Goal: Transaction & Acquisition: Purchase product/service

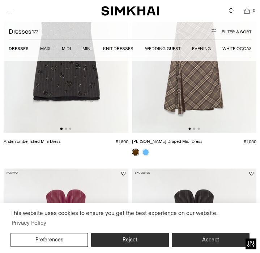
scroll to position [0, 125]
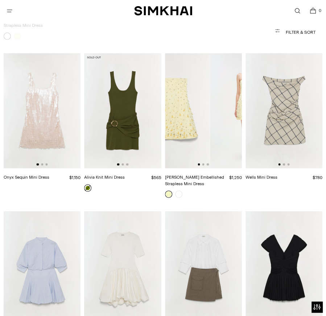
drag, startPoint x: 214, startPoint y: 92, endPoint x: 178, endPoint y: 97, distance: 37.0
click at [179, 97] on img at bounding box center [171, 110] width 77 height 115
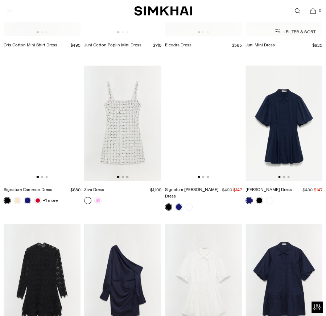
scroll to position [1395, 0]
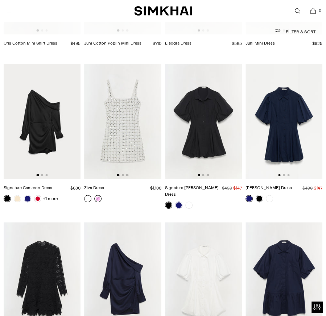
click at [99, 195] on link at bounding box center [97, 198] width 7 height 7
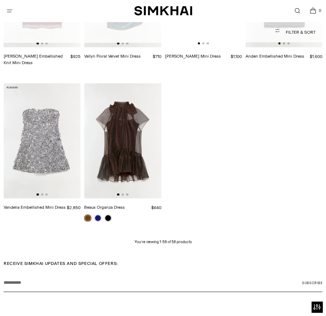
scroll to position [0, 0]
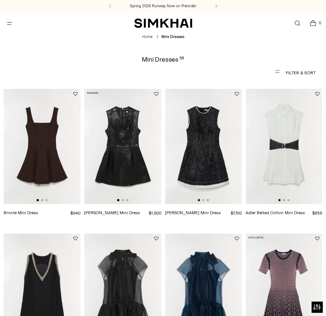
click at [12, 24] on button "Open menu modal" at bounding box center [9, 23] width 15 height 15
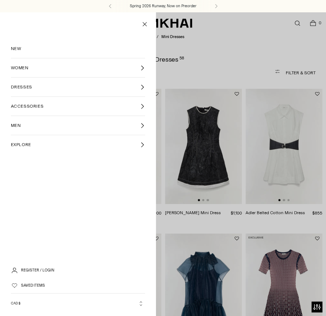
click at [38, 92] on link "DRESSES" at bounding box center [78, 86] width 134 height 19
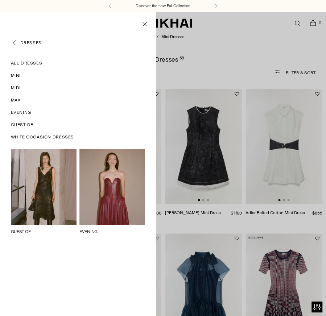
click at [17, 86] on span "Midi" at bounding box center [16, 87] width 10 height 7
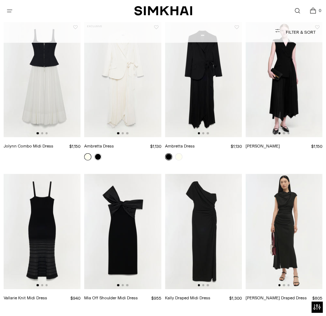
scroll to position [915, 0]
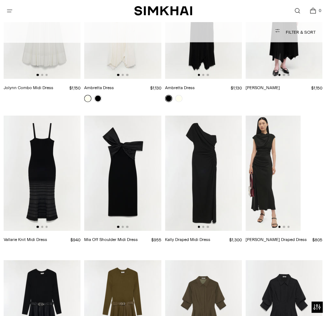
drag, startPoint x: 294, startPoint y: 152, endPoint x: 260, endPoint y: 152, distance: 33.7
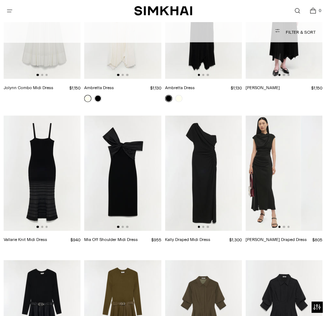
click at [260, 152] on img at bounding box center [261, 173] width 77 height 115
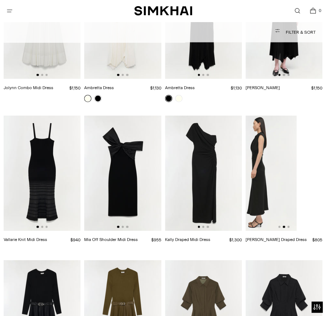
drag, startPoint x: 296, startPoint y: 156, endPoint x: 260, endPoint y: 156, distance: 35.9
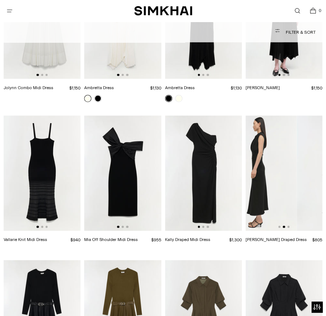
click at [260, 156] on img at bounding box center [257, 173] width 77 height 115
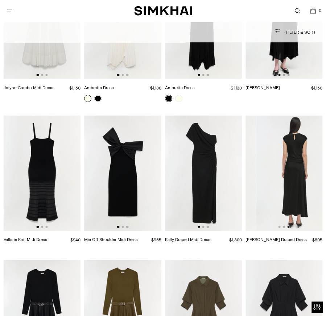
scroll to position [0, 153]
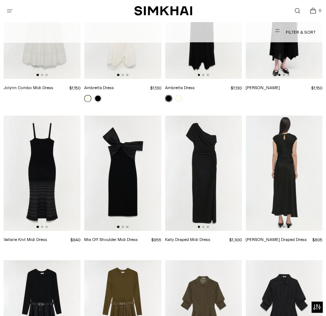
drag, startPoint x: 298, startPoint y: 162, endPoint x: 260, endPoint y: 161, distance: 38.4
click at [260, 161] on img at bounding box center [284, 173] width 77 height 115
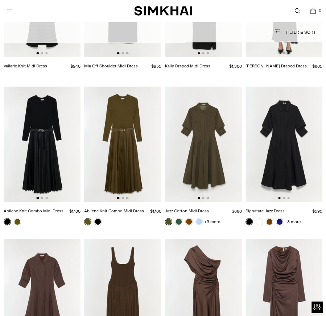
scroll to position [1342, 0]
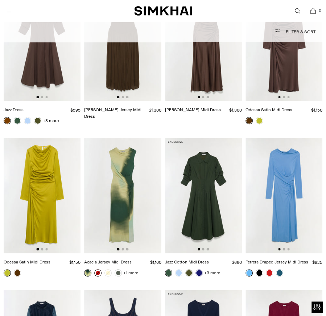
click at [99, 269] on link at bounding box center [97, 272] width 7 height 7
click at [116, 109] on div "Jamie Jersey Midi Dress $1,300 Unit price / per" at bounding box center [122, 57] width 77 height 143
click at [97, 259] on link "Acacia Jersey Midi Dress" at bounding box center [107, 261] width 47 height 5
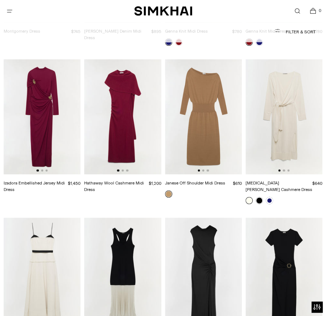
scroll to position [1777, 0]
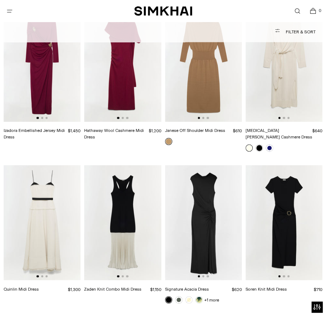
click at [184, 286] on link "Signature Acacia Dress" at bounding box center [187, 288] width 44 height 5
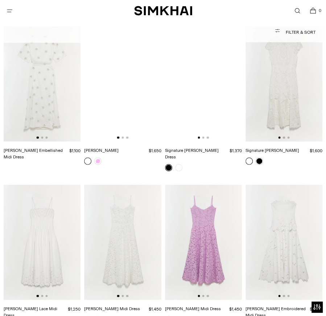
scroll to position [2426, 0]
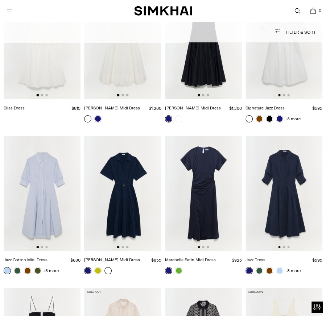
click at [108, 267] on link at bounding box center [107, 270] width 7 height 7
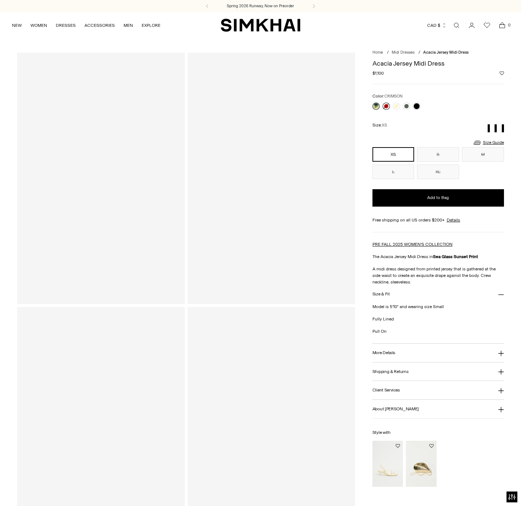
click at [325, 106] on link at bounding box center [385, 105] width 7 height 7
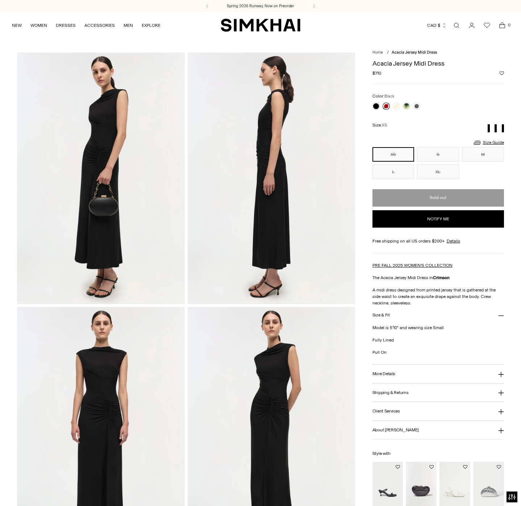
click at [377, 107] on link at bounding box center [375, 105] width 7 height 7
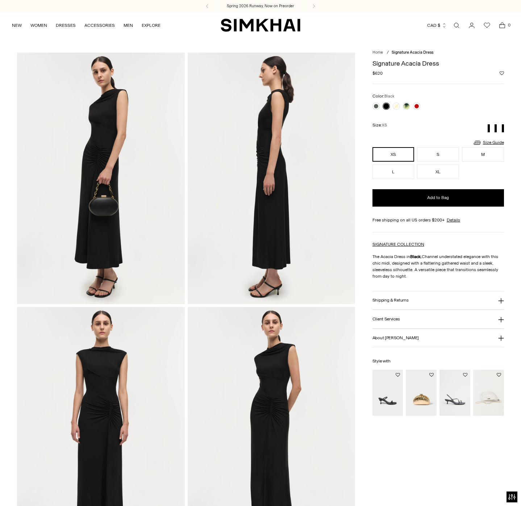
click at [499, 298] on icon at bounding box center [501, 301] width 6 height 6
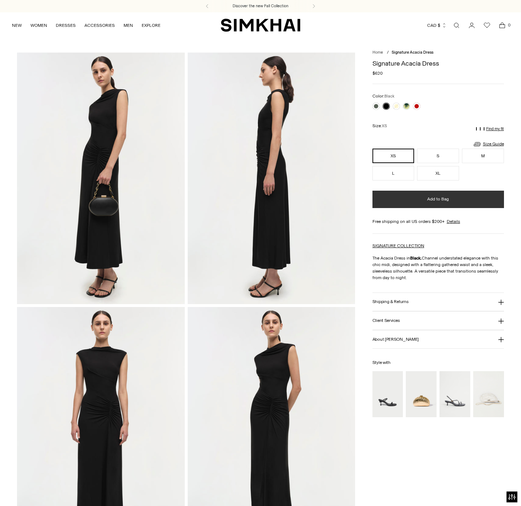
click at [432, 197] on span "Add to Bag" at bounding box center [438, 199] width 22 height 6
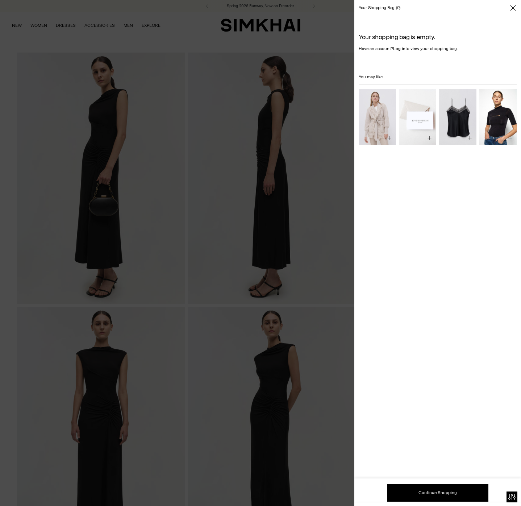
click at [345, 304] on div at bounding box center [260, 253] width 521 height 506
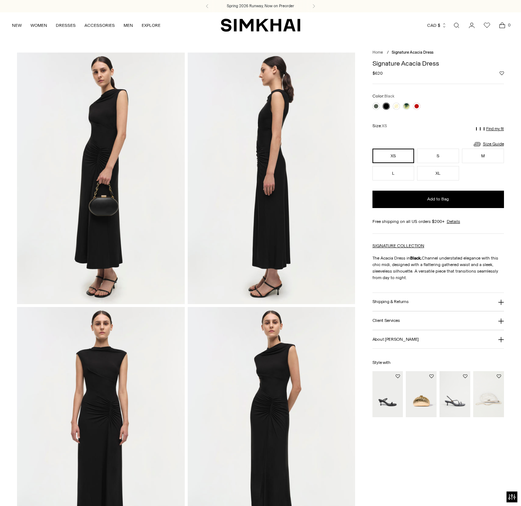
click at [426, 303] on button "Shipping & Returns" at bounding box center [437, 302] width 131 height 18
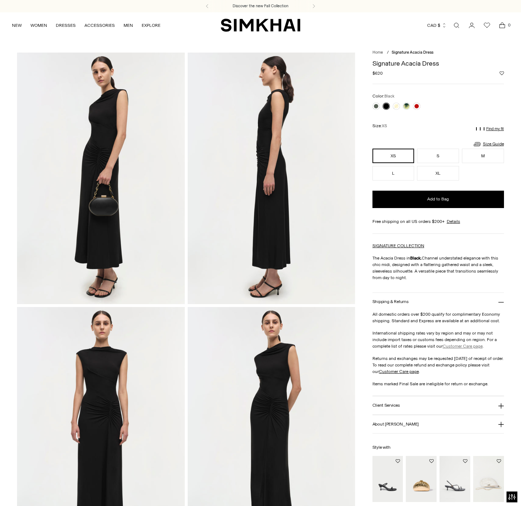
click at [458, 345] on link "Customer Care page" at bounding box center [463, 345] width 40 height 5
click at [280, 7] on div "Spring 2026 Runway, Now on Preorder Discover the new Fall Collection Spring 202…" at bounding box center [260, 6] width 521 height 12
click at [210, 9] on button at bounding box center [207, 6] width 16 height 12
click at [275, 7] on h3 "Discover the new Fall Collection" at bounding box center [260, 6] width 56 height 6
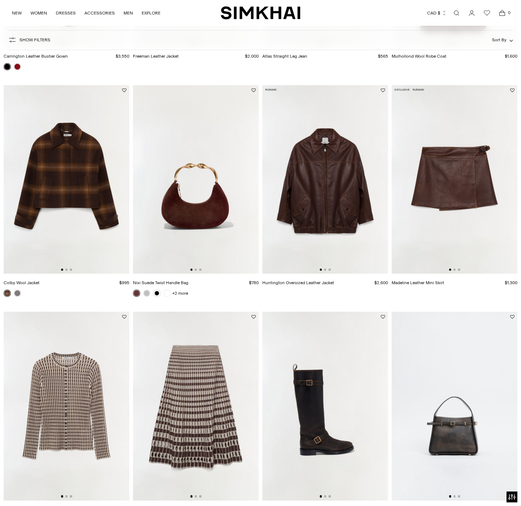
scroll to position [923, 0]
